Goal: Task Accomplishment & Management: Use online tool/utility

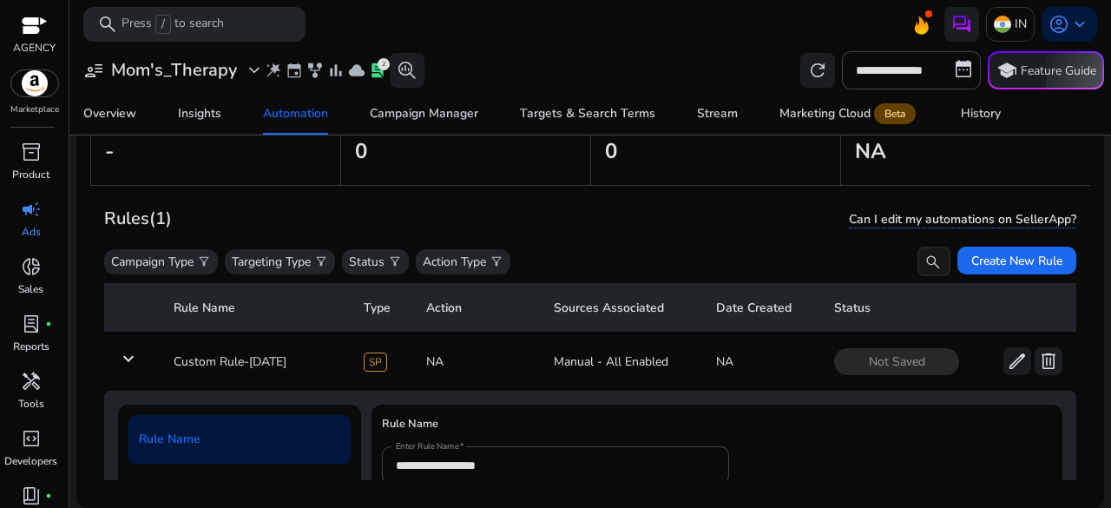
scroll to position [62, 0]
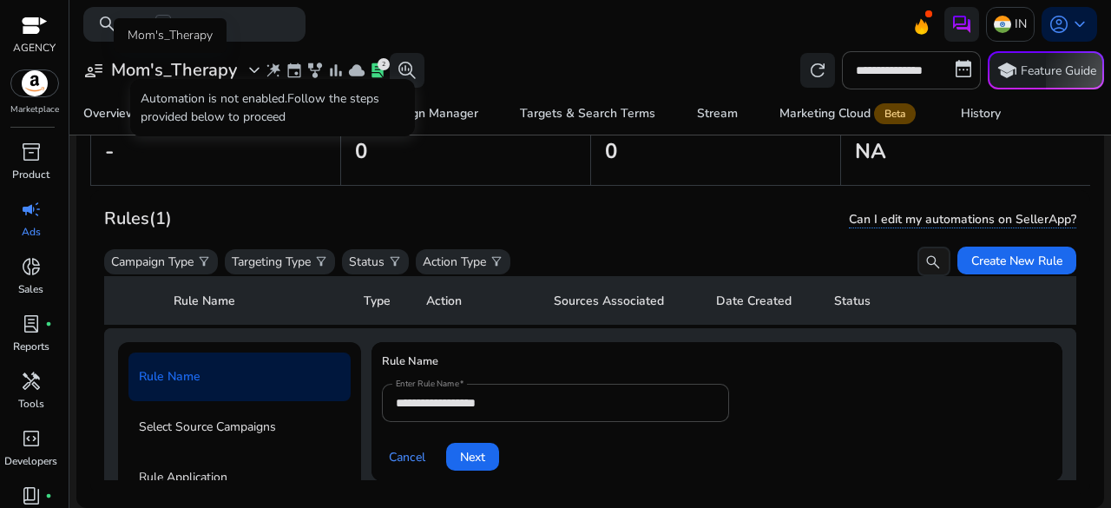
click at [242, 72] on div "user_attributes Mom's_Therapy expand_more" at bounding box center [173, 70] width 181 height 21
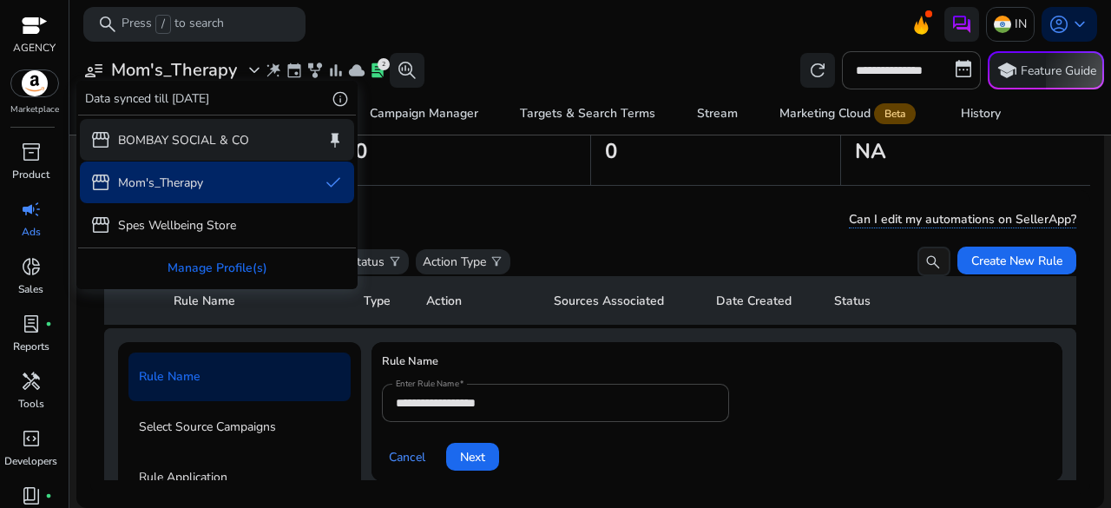
click at [174, 140] on p "BOMBAY SOCIAL & CO" at bounding box center [183, 140] width 131 height 18
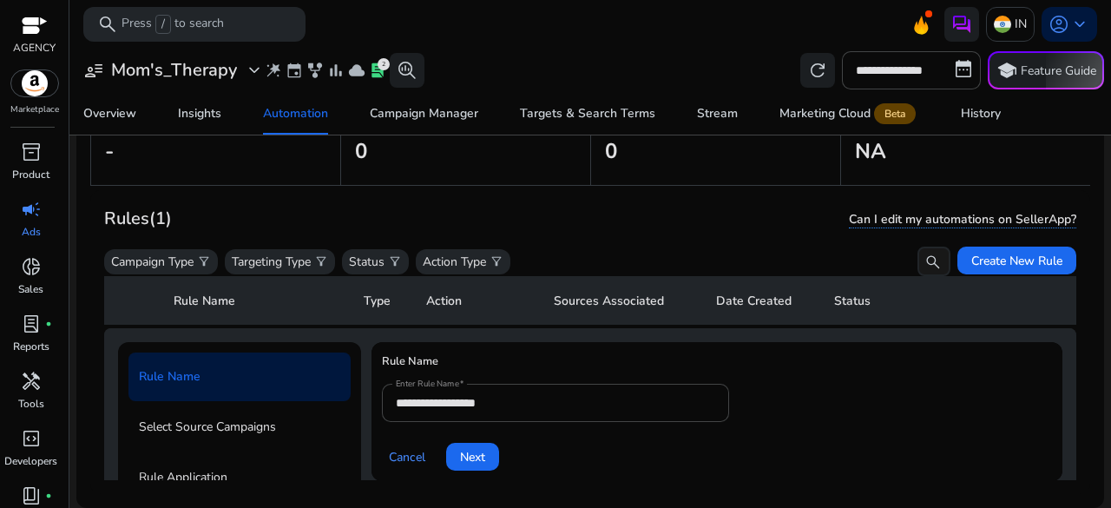
scroll to position [0, 0]
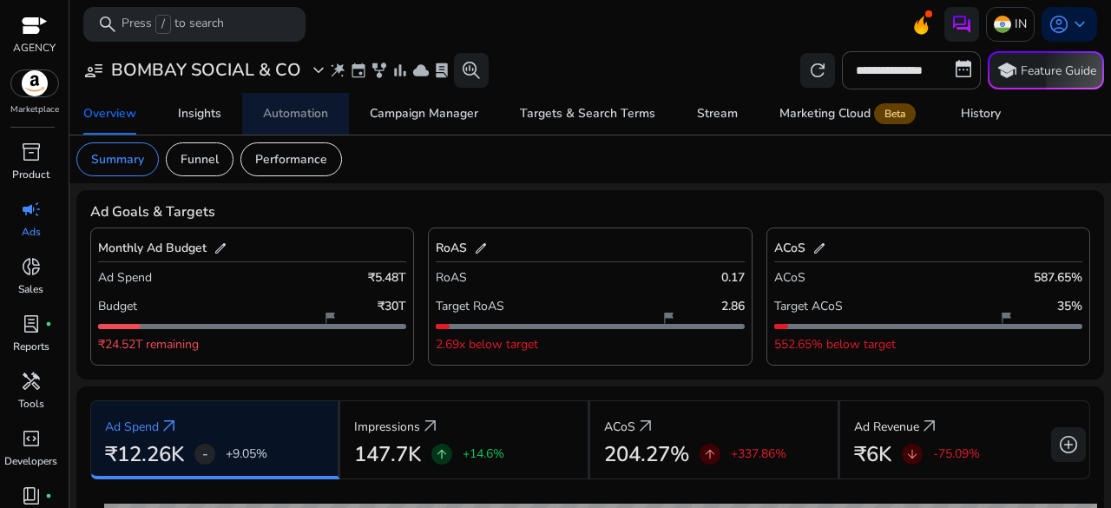
click at [313, 118] on div "Automation" at bounding box center [295, 114] width 65 height 12
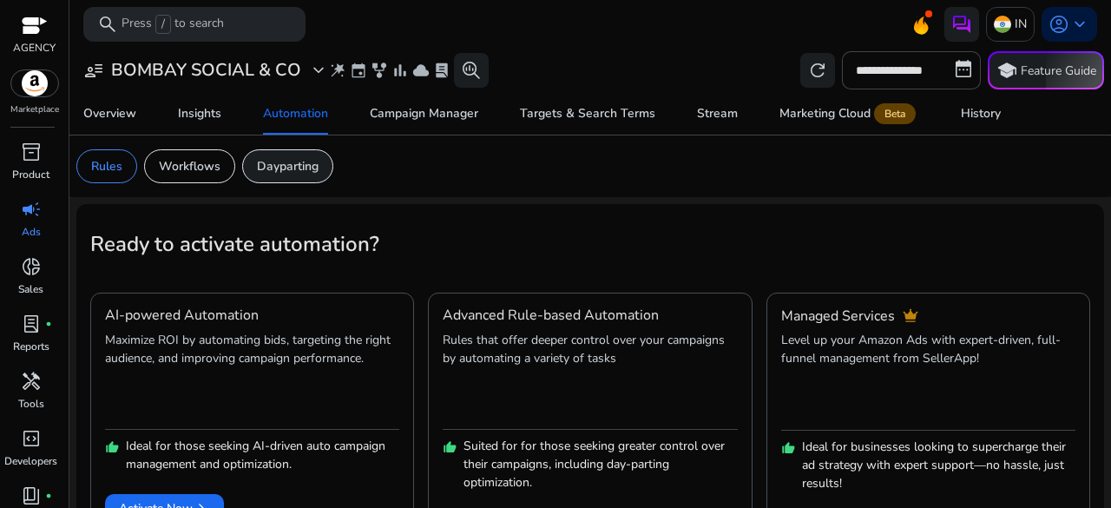
click at [290, 155] on div "Dayparting" at bounding box center [287, 166] width 91 height 34
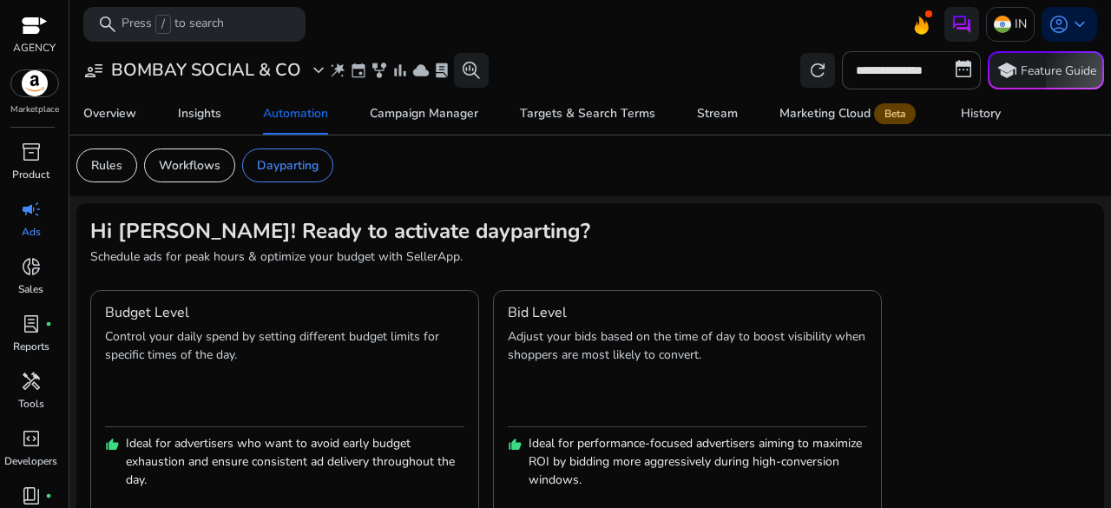
scroll to position [57, 0]
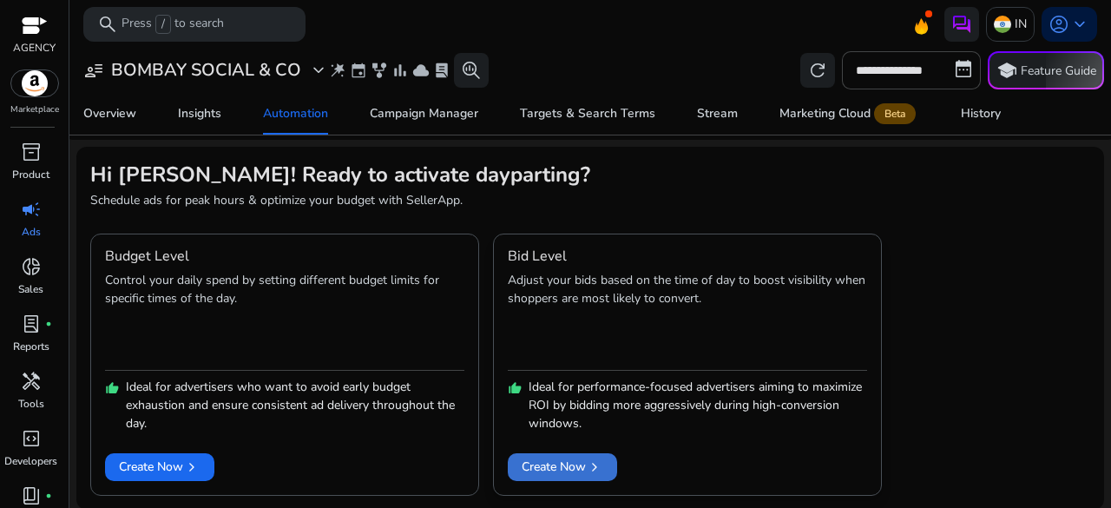
click at [545, 454] on span at bounding box center [562, 467] width 109 height 42
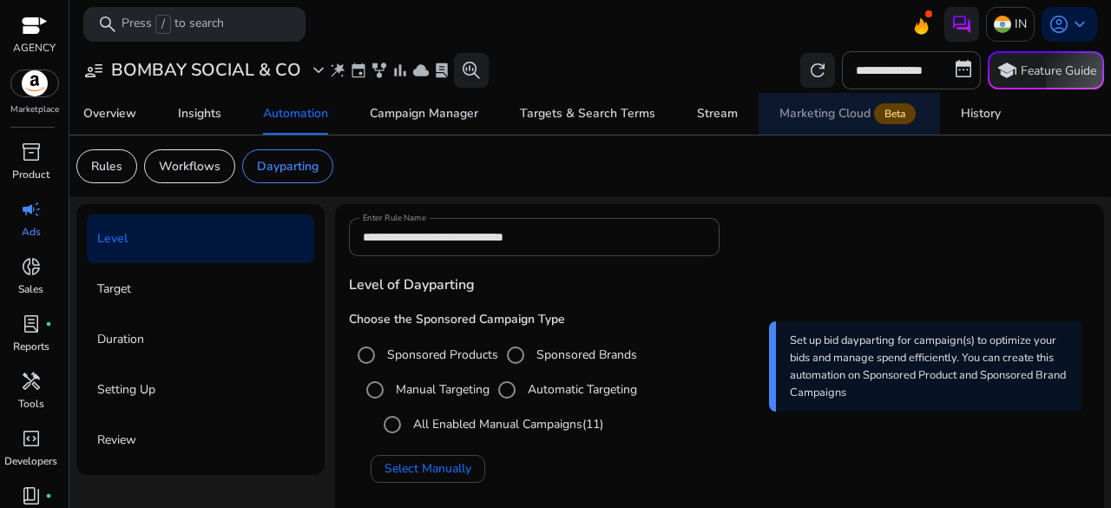
click at [773, 121] on link "Marketing Cloud Beta" at bounding box center [849, 114] width 181 height 42
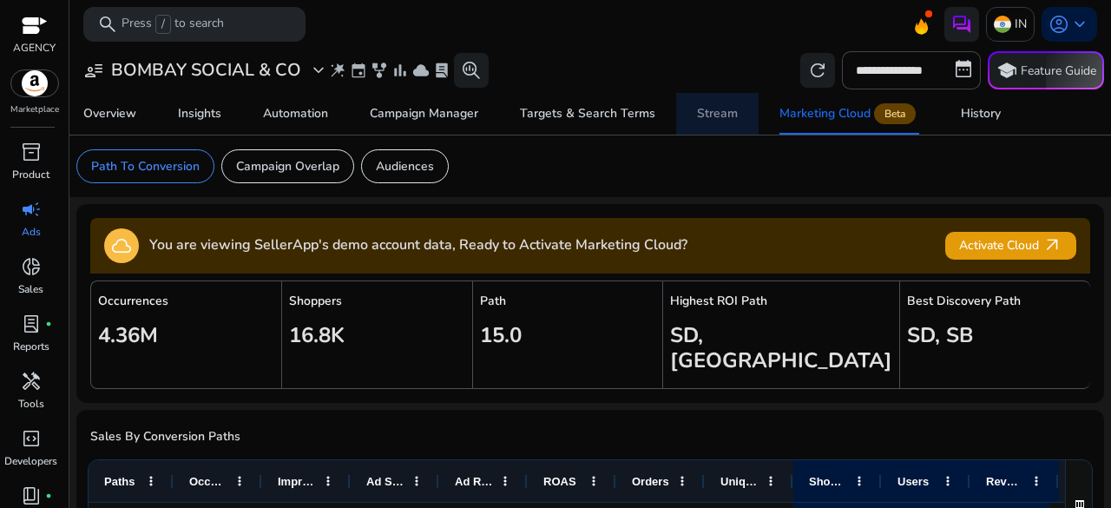
click at [714, 103] on span "Stream" at bounding box center [717, 114] width 41 height 42
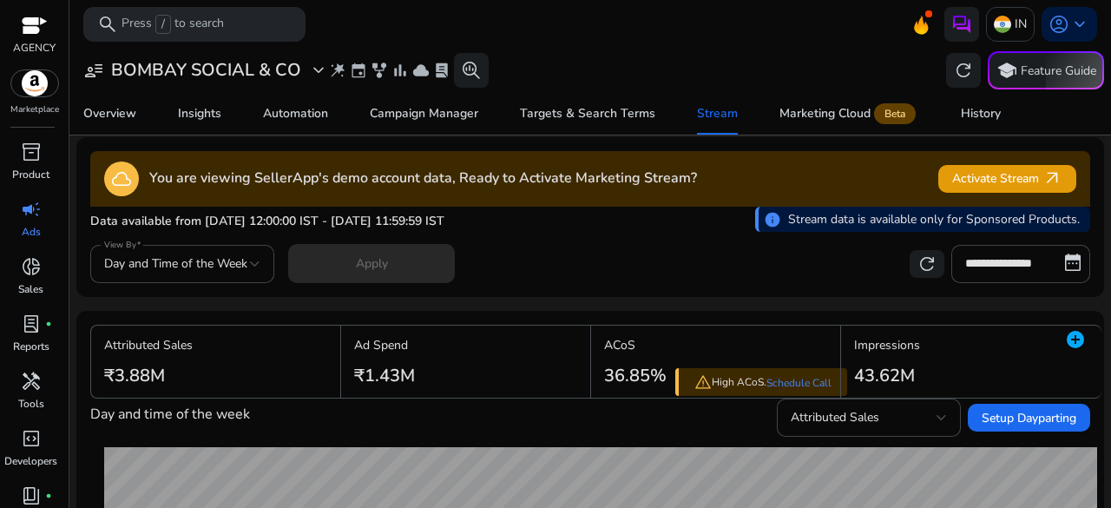
scroll to position [4, 0]
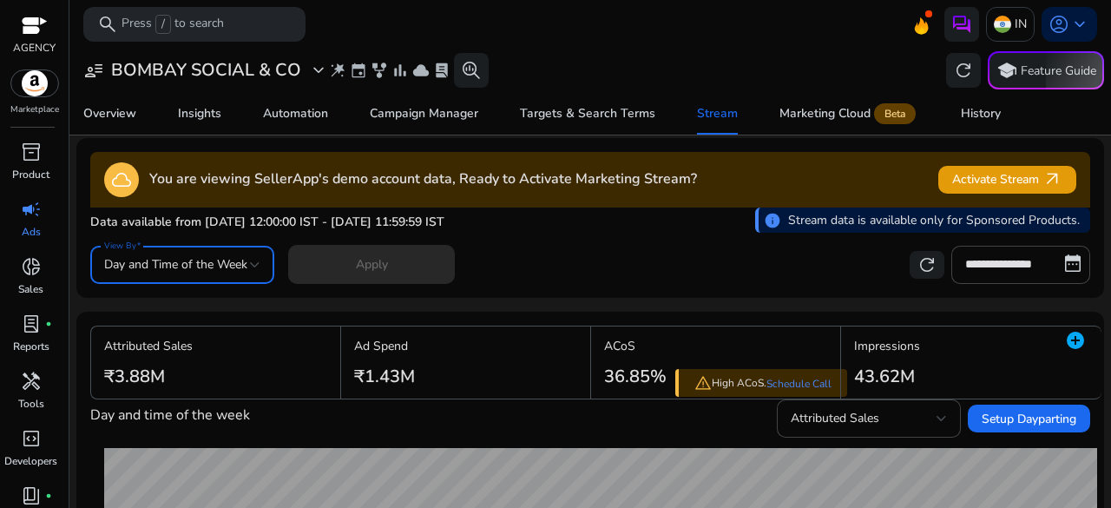
click at [193, 267] on span "Day and Time of the Week" at bounding box center [175, 264] width 143 height 16
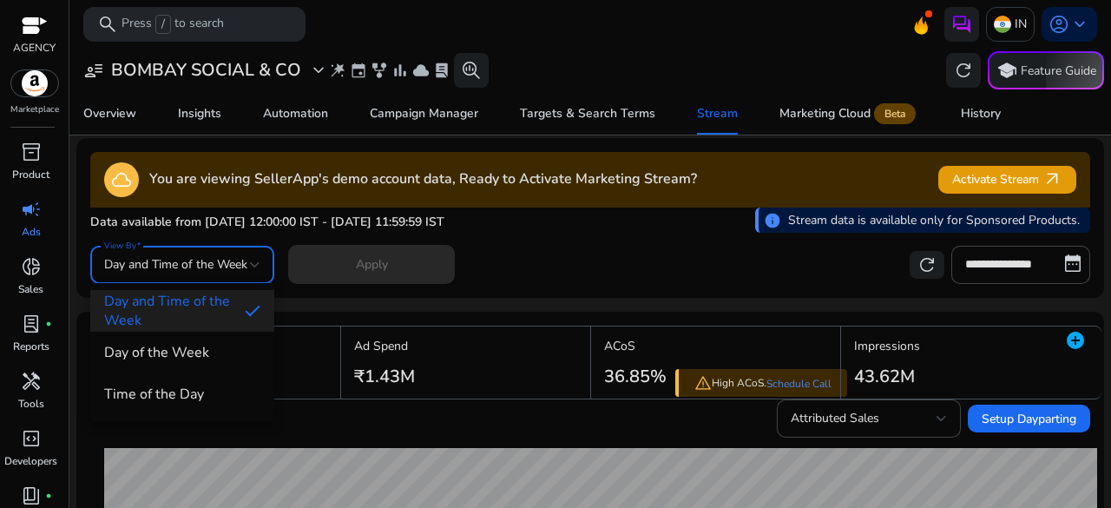
click at [453, 270] on div at bounding box center [555, 254] width 1111 height 508
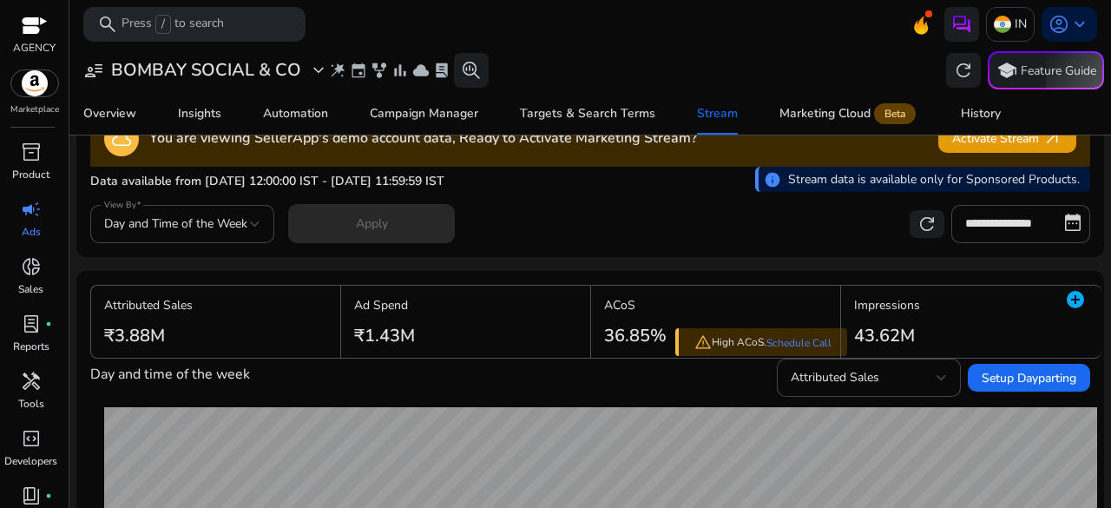
scroll to position [0, 0]
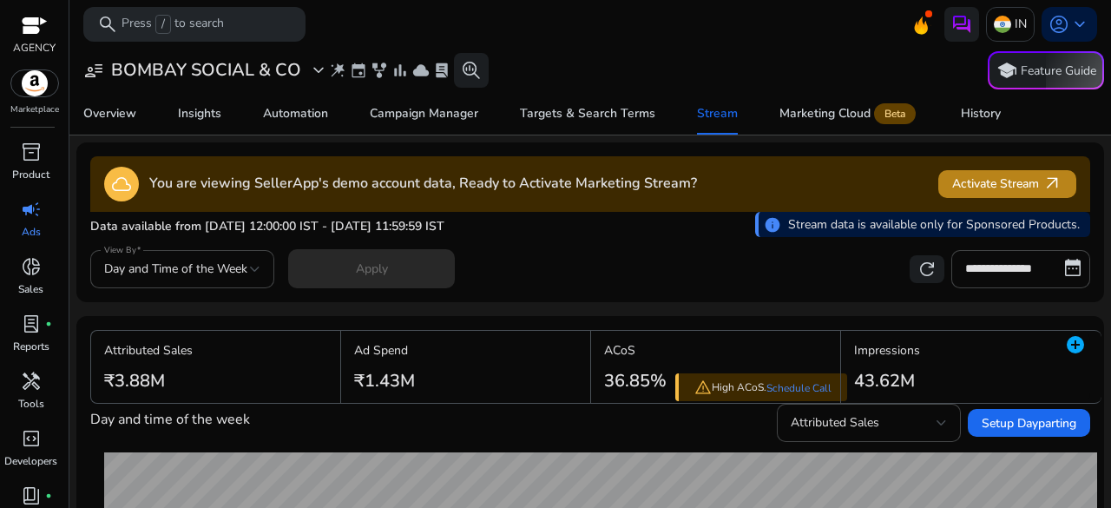
click at [938, 191] on span at bounding box center [1007, 184] width 138 height 42
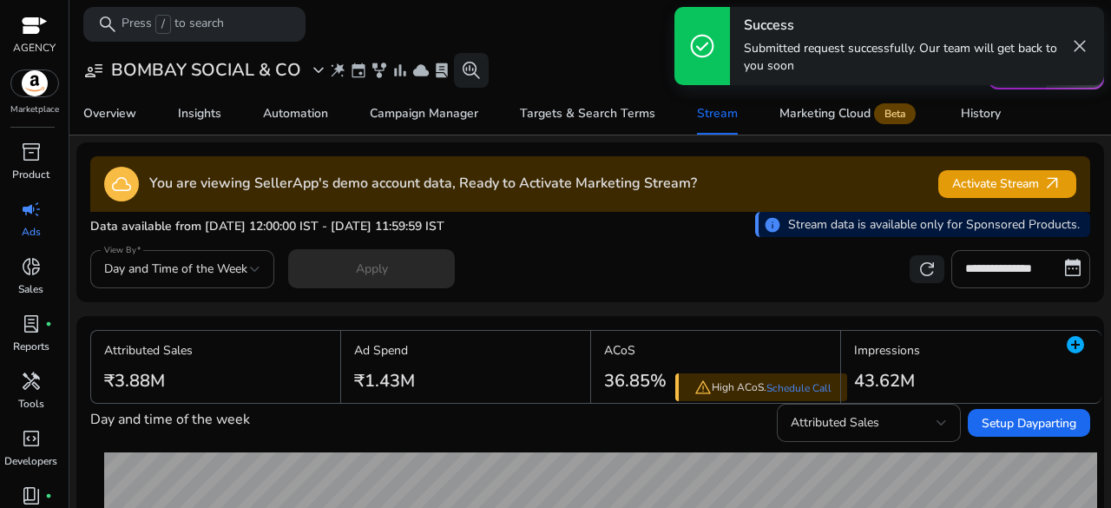
click at [1079, 45] on span "close" at bounding box center [1079, 46] width 21 height 21
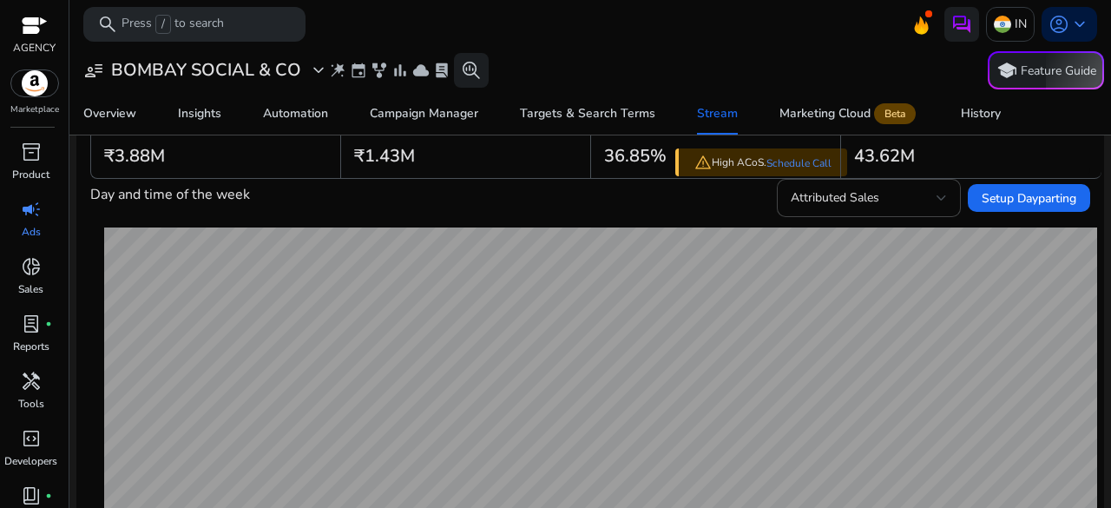
scroll to position [226, 0]
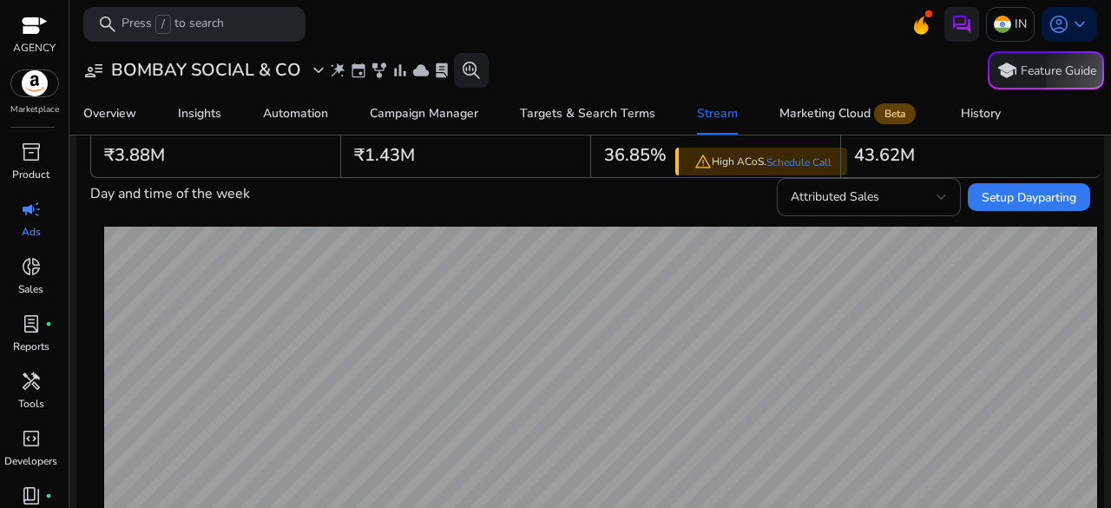
click at [989, 199] on span "Setup Dayparting" at bounding box center [1029, 197] width 95 height 18
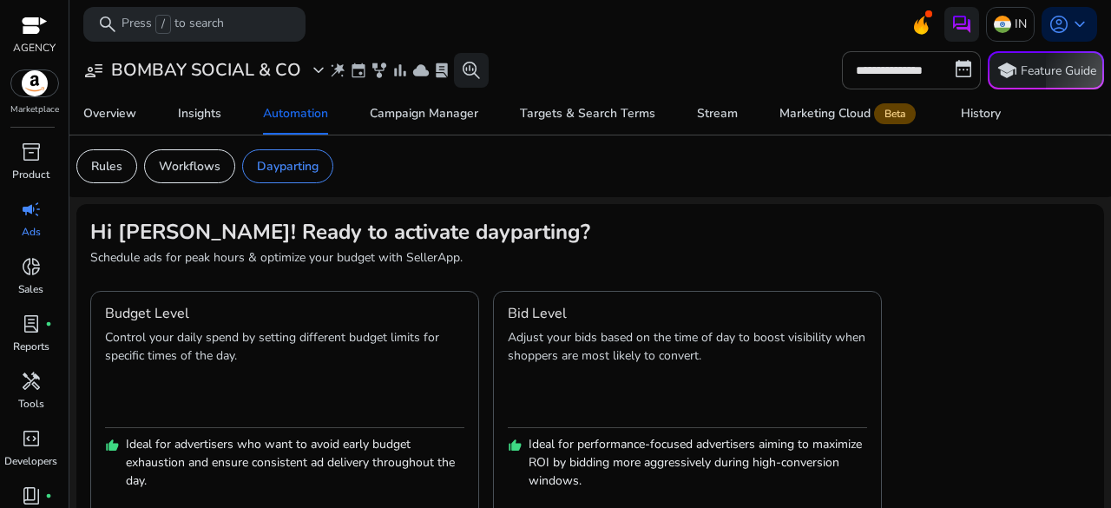
scroll to position [57, 0]
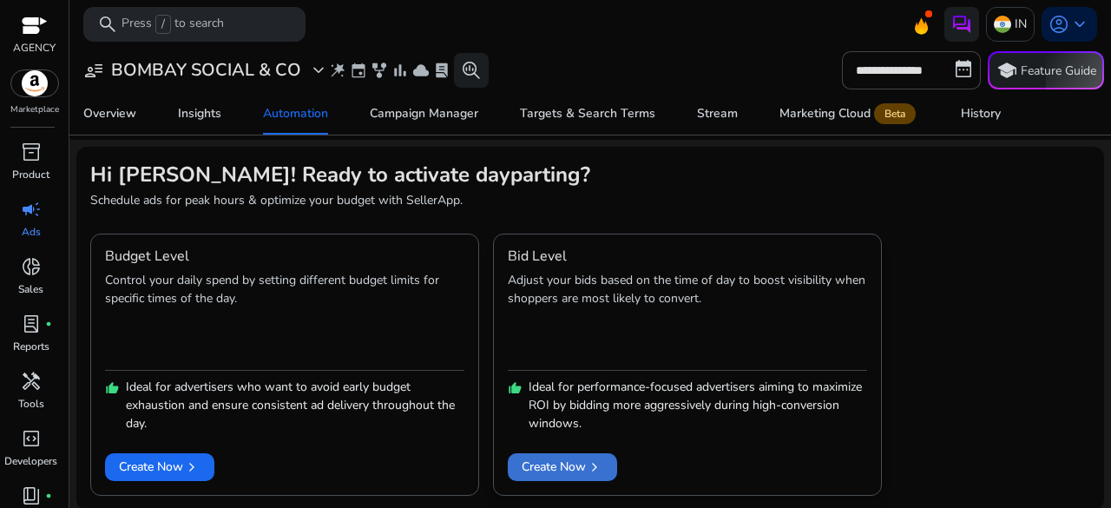
click at [587, 469] on span "chevron_right" at bounding box center [594, 466] width 17 height 17
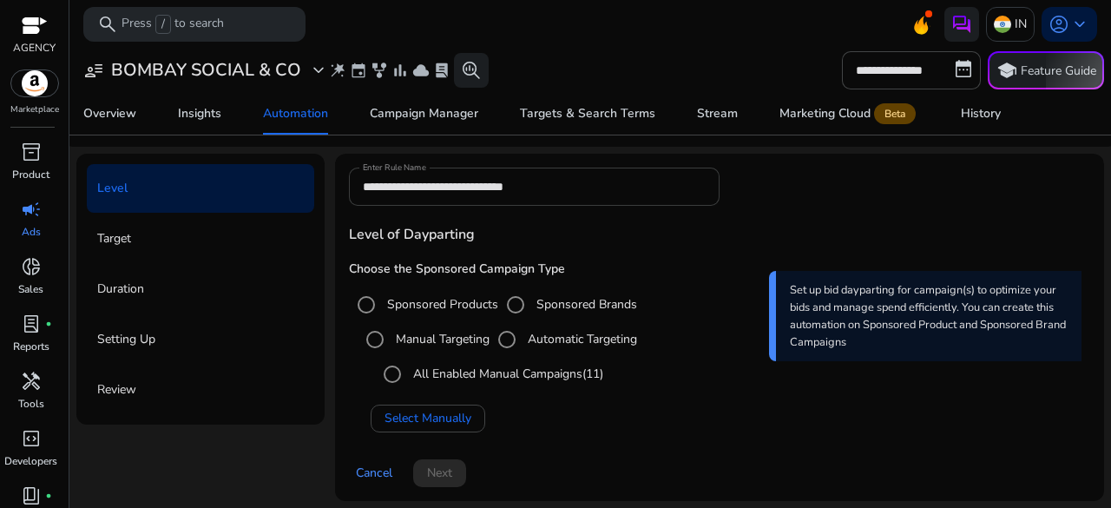
scroll to position [57, 0]
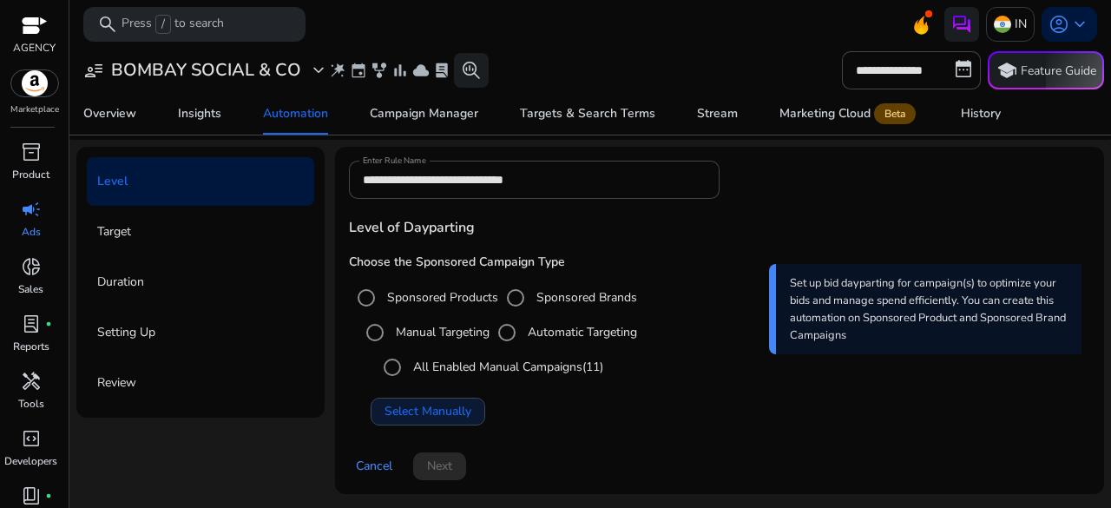
click at [451, 405] on span "Select Manually" at bounding box center [428, 411] width 87 height 18
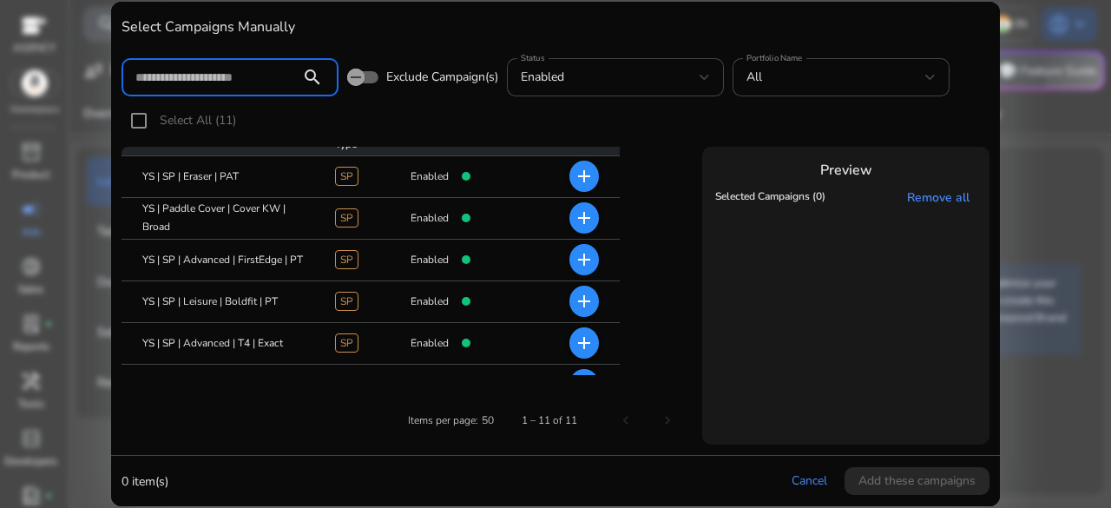
scroll to position [12, 0]
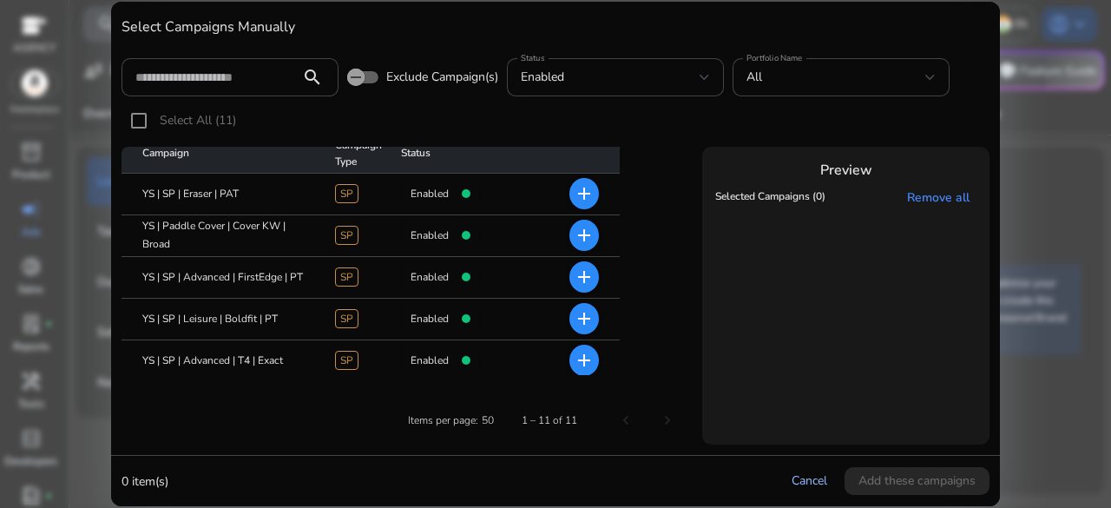
click at [823, 477] on link "Cancel" at bounding box center [810, 480] width 36 height 16
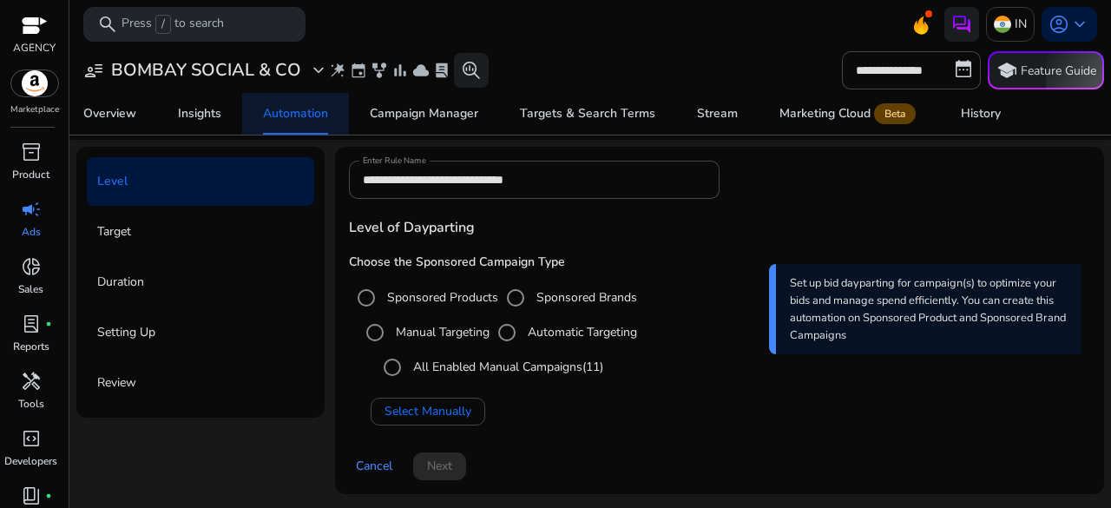
click at [287, 108] on div "Automation" at bounding box center [295, 114] width 65 height 12
